Goal: Find specific page/section

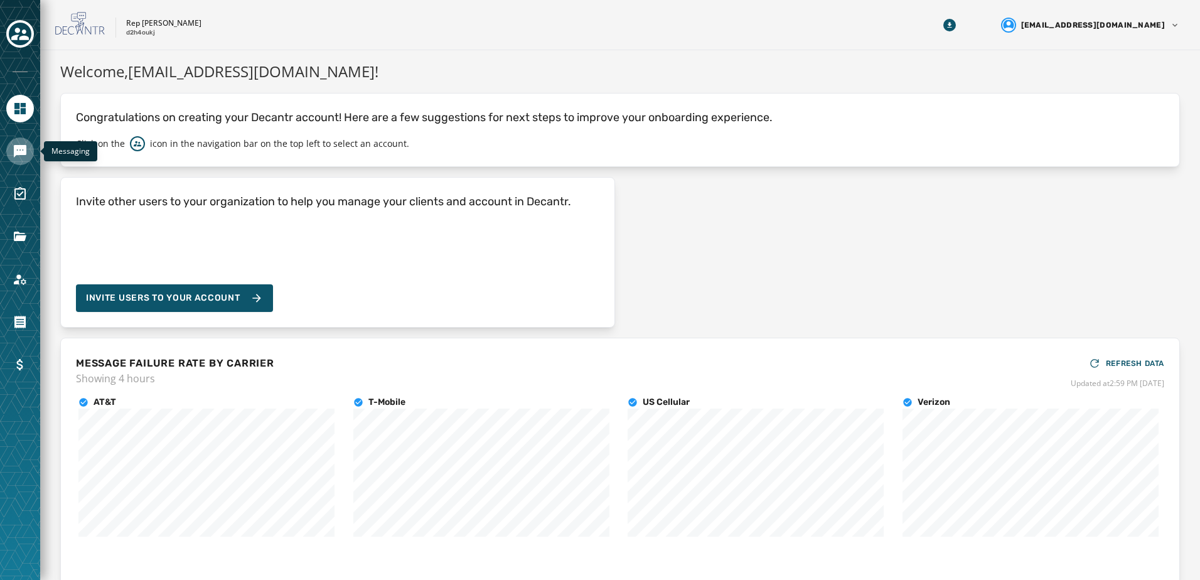
click at [19, 150] on icon "Navigate to Messaging" at bounding box center [20, 151] width 13 height 13
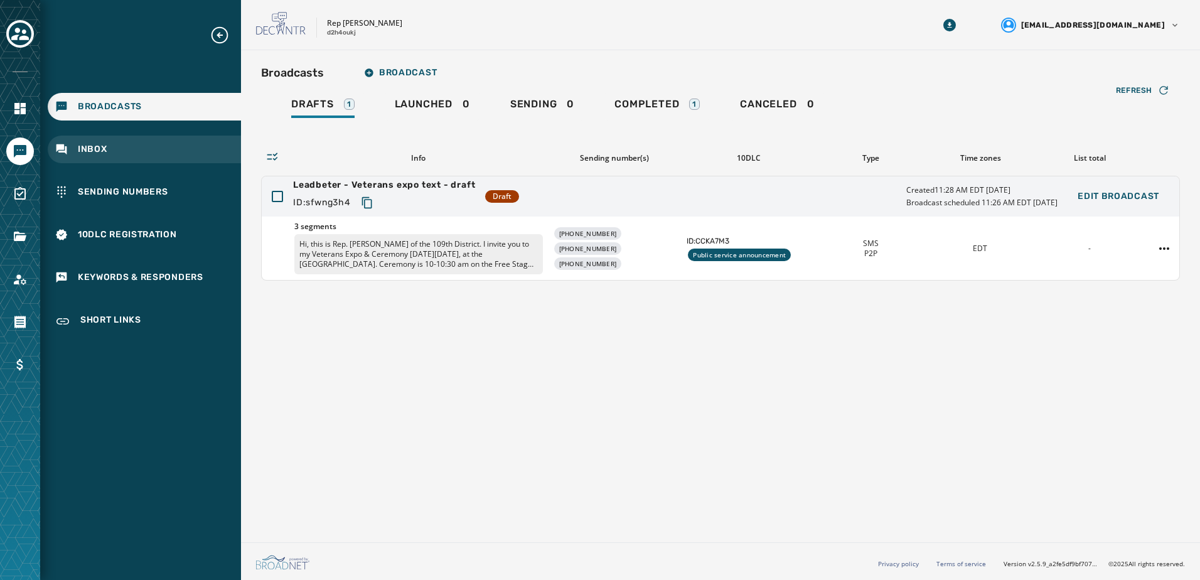
click at [177, 153] on div "Inbox" at bounding box center [144, 150] width 193 height 28
